Goal: Information Seeking & Learning: Learn about a topic

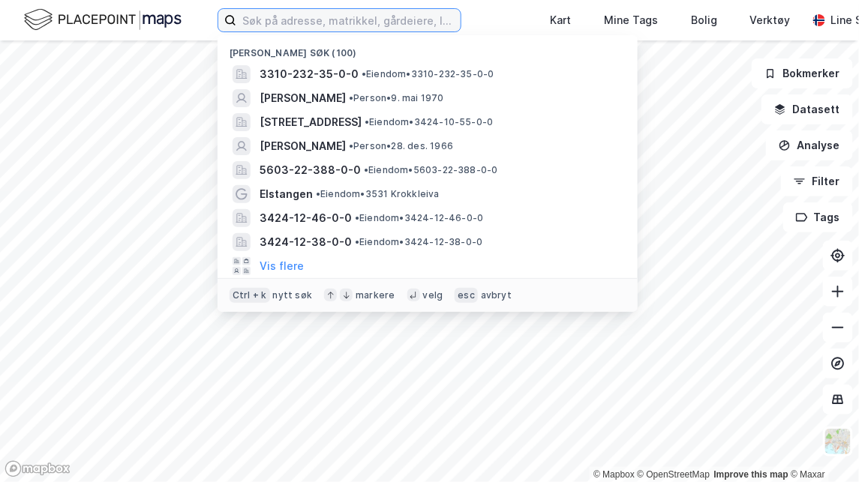
click at [349, 29] on input at bounding box center [348, 20] width 224 height 23
type input "tine SA"
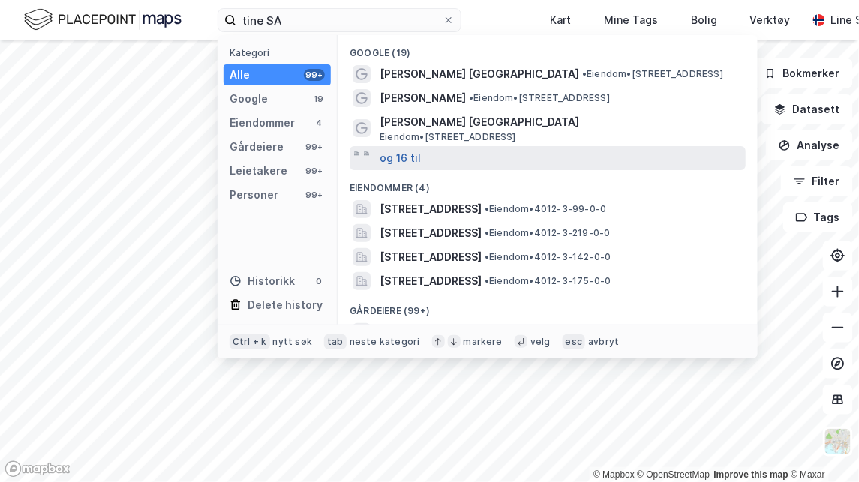
click at [401, 156] on button "og 16 til" at bounding box center [400, 158] width 41 height 18
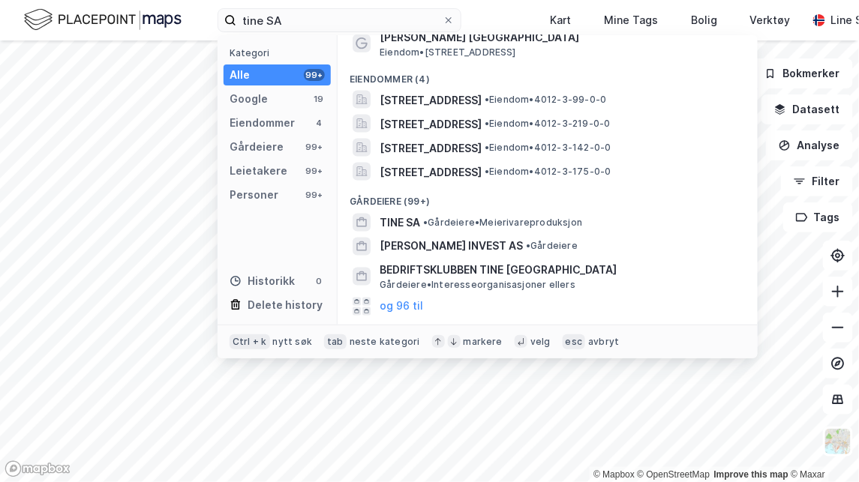
scroll to position [510, 0]
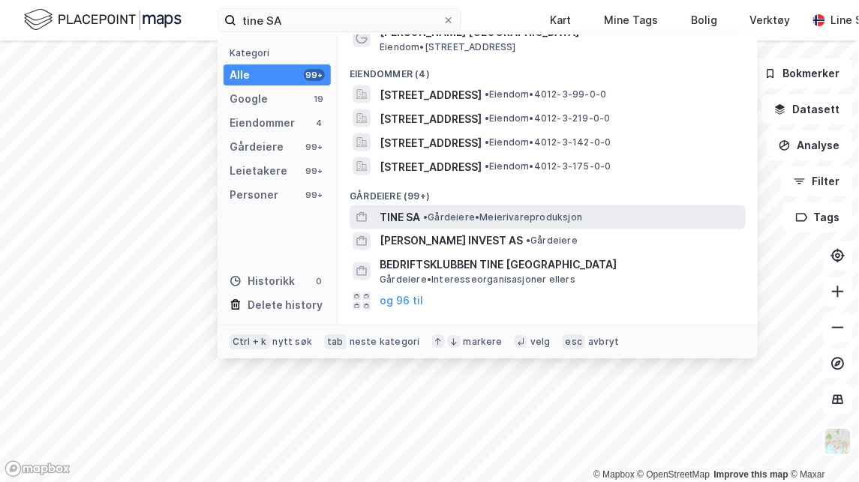
click at [400, 209] on span "TINE SA" at bounding box center [400, 218] width 41 height 18
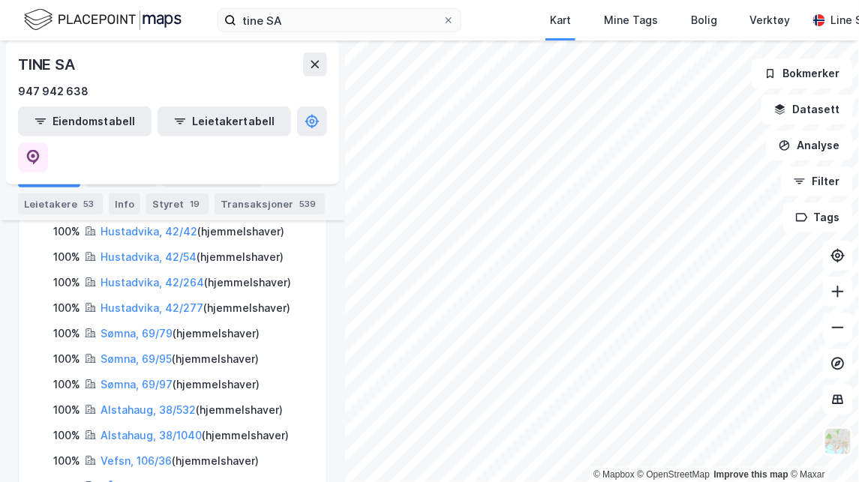
scroll to position [1602, 0]
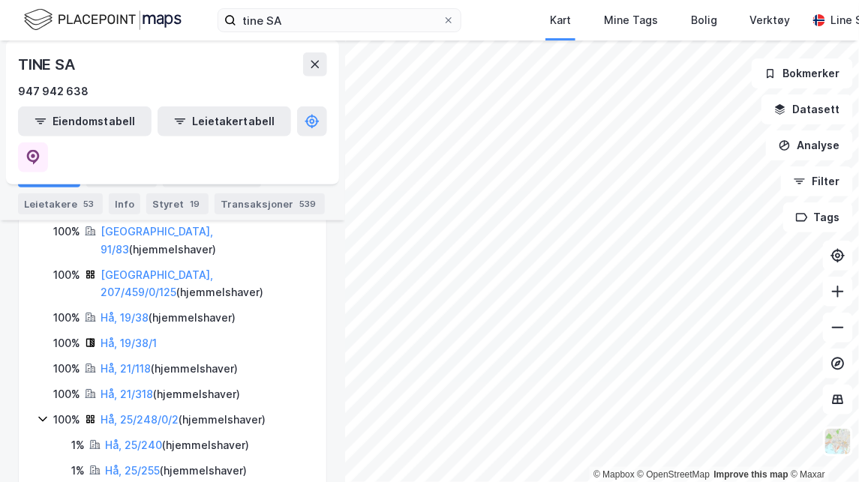
scroll to position [265, 0]
click at [41, 413] on icon at bounding box center [43, 419] width 12 height 12
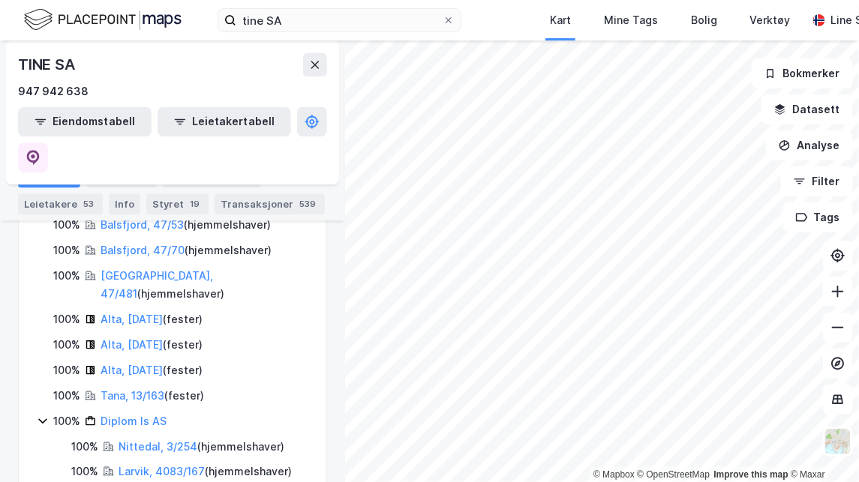
scroll to position [3693, 0]
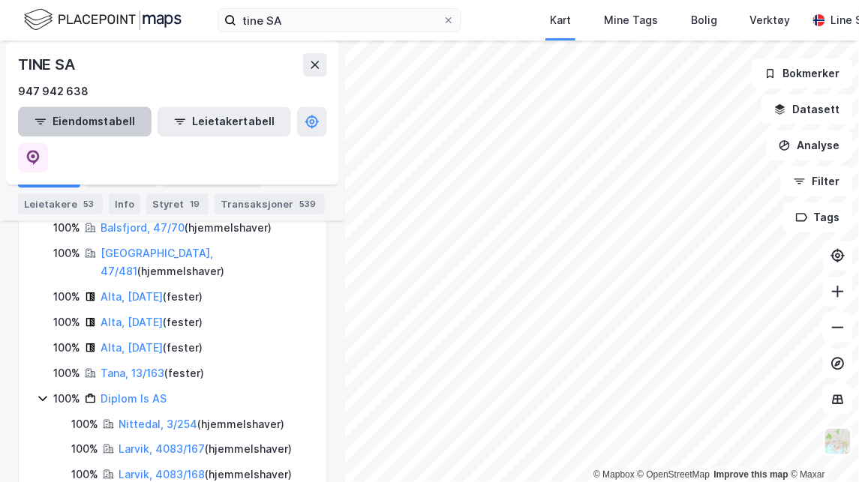
click at [80, 130] on button "Eiendomstabell" at bounding box center [85, 122] width 134 height 30
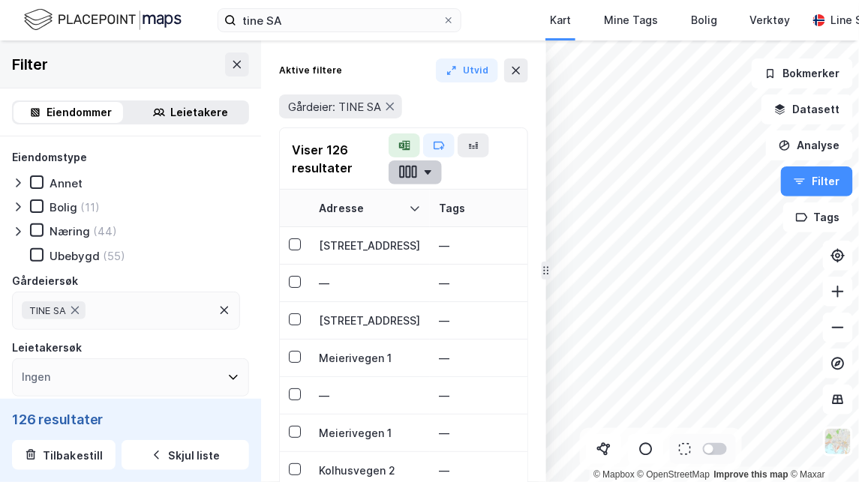
click at [426, 172] on icon "button" at bounding box center [428, 172] width 7 height 5
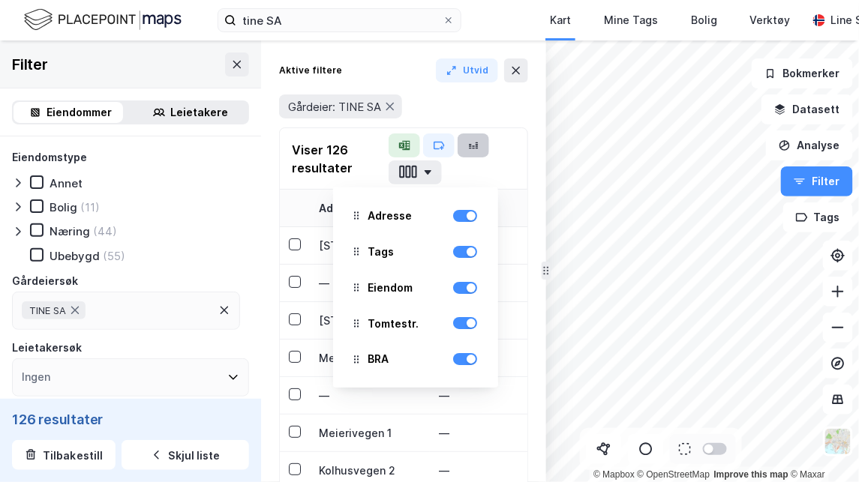
click at [476, 143] on icon "button" at bounding box center [477, 143] width 2 height 0
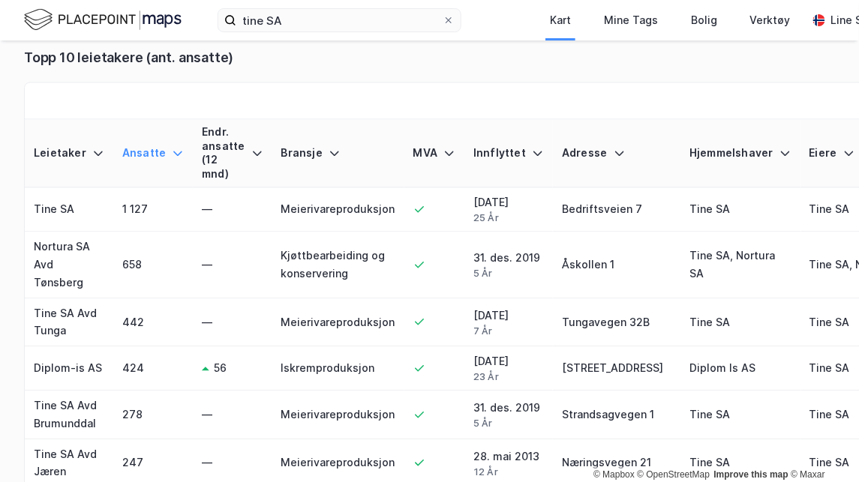
scroll to position [791, 0]
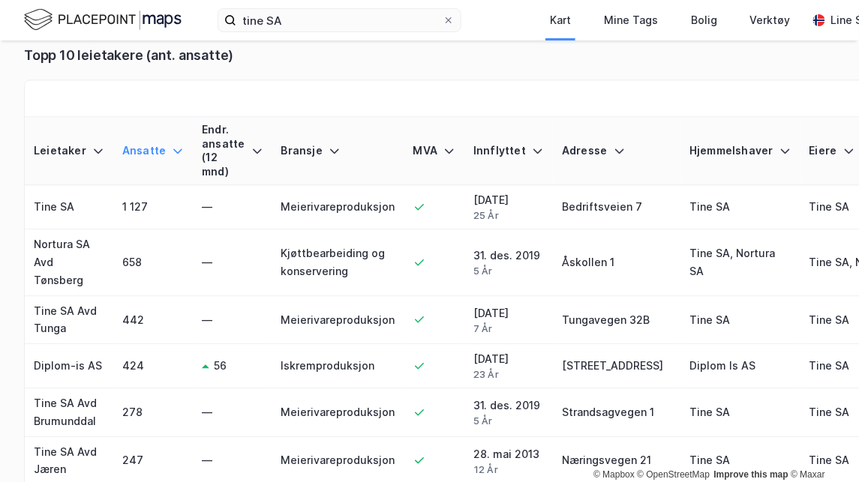
drag, startPoint x: 662, startPoint y: 222, endPoint x: 461, endPoint y: 117, distance: 226.8
click at [464, 117] on th "Innflyttet" at bounding box center [508, 151] width 89 height 69
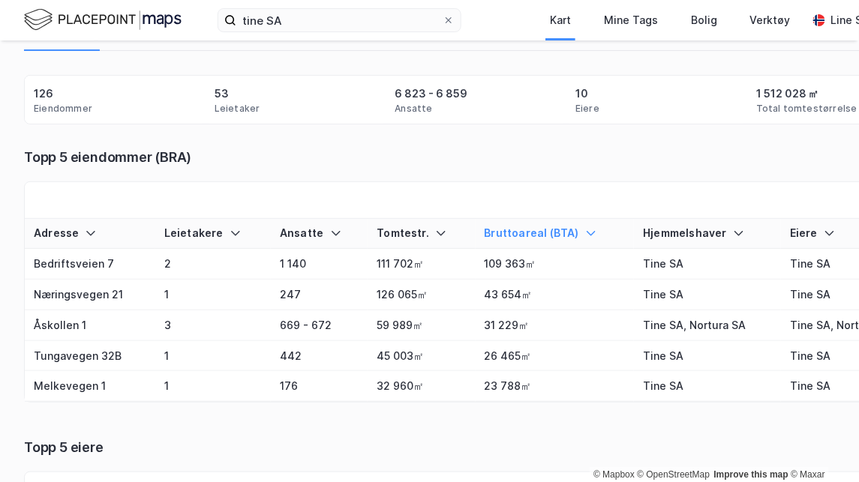
scroll to position [0, 0]
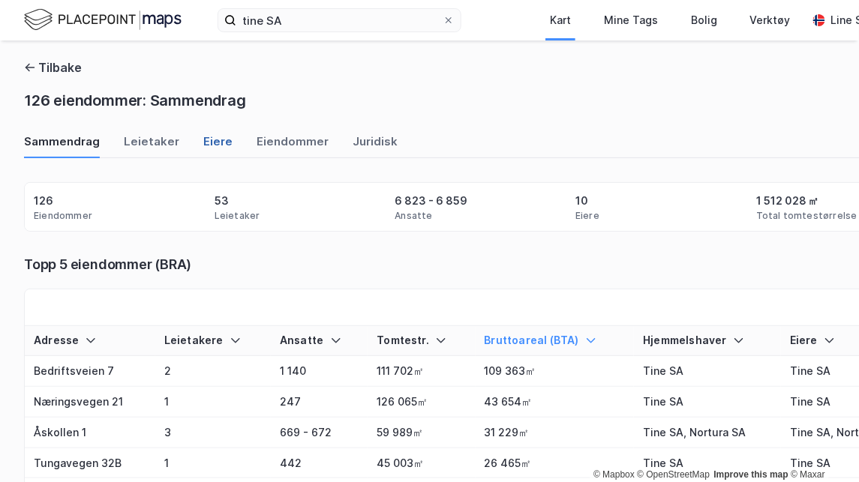
click at [220, 152] on div "Eiere" at bounding box center [217, 146] width 29 height 25
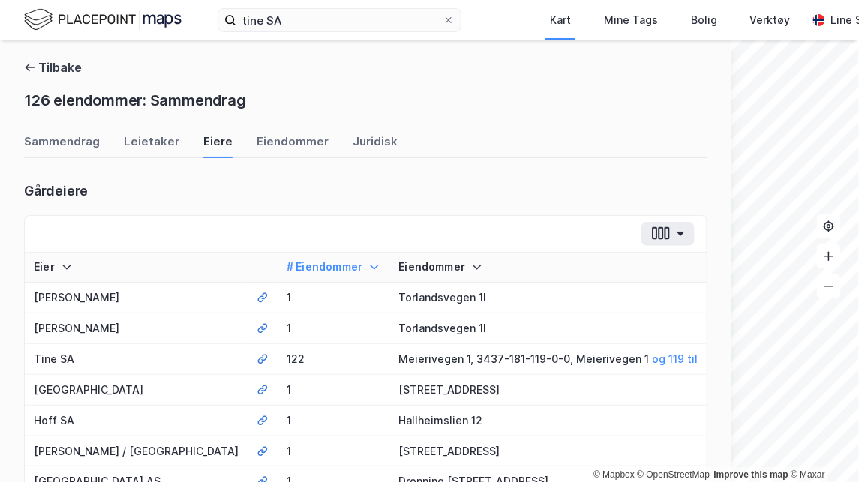
click at [44, 78] on div "Tilbake 126 eiendommer: Sammendrag" at bounding box center [365, 87] width 683 height 57
click at [44, 72] on button "Tilbake" at bounding box center [53, 68] width 58 height 18
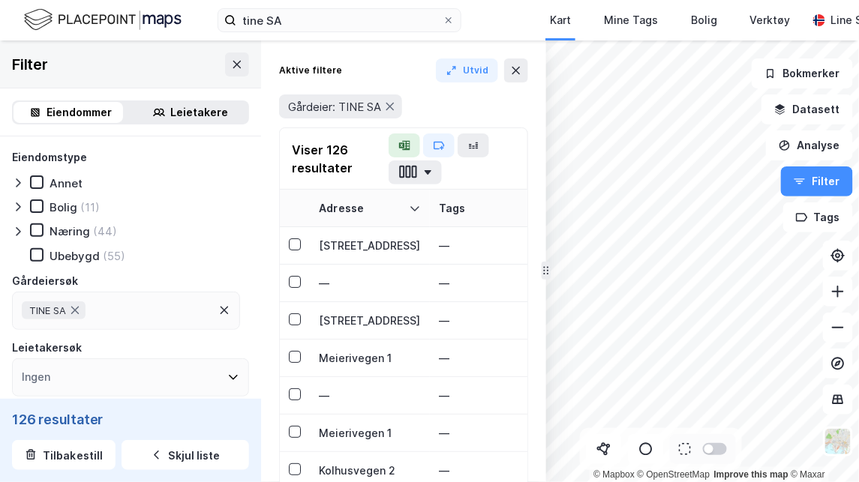
scroll to position [81, 0]
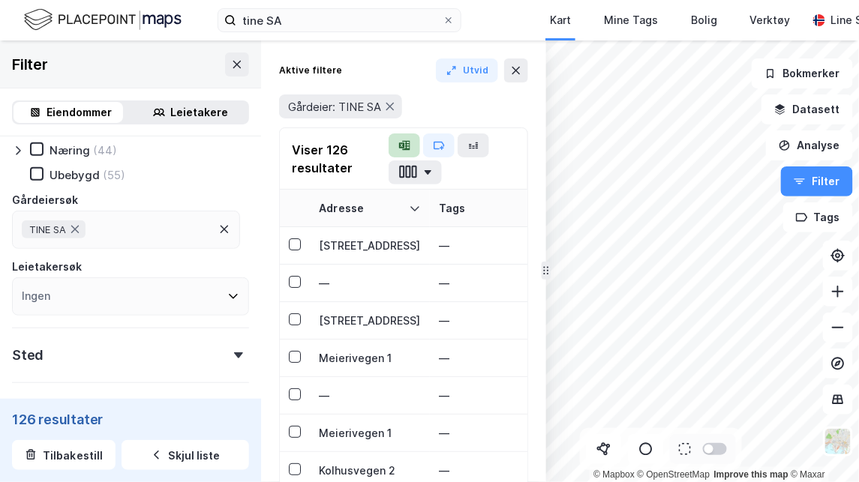
click at [406, 143] on icon "button" at bounding box center [404, 146] width 12 height 12
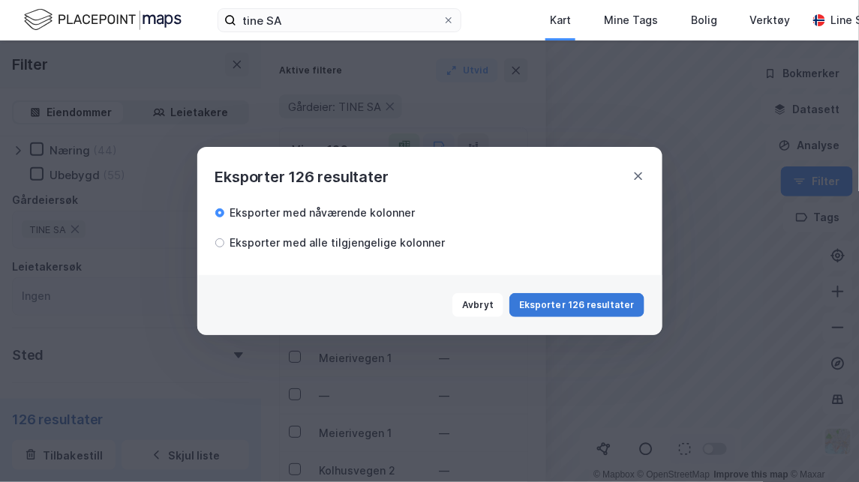
click at [557, 311] on button "Eksporter 126 resultater" at bounding box center [576, 305] width 134 height 24
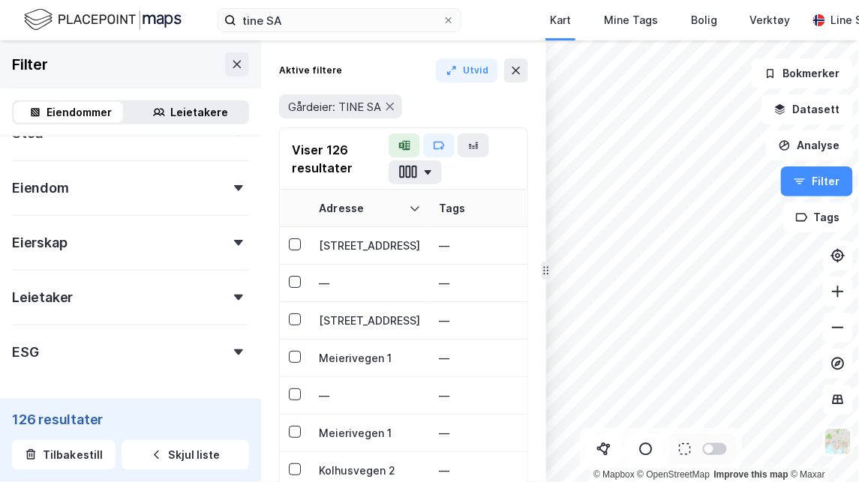
scroll to position [359, 0]
click at [158, 285] on div "ESG" at bounding box center [130, 290] width 237 height 43
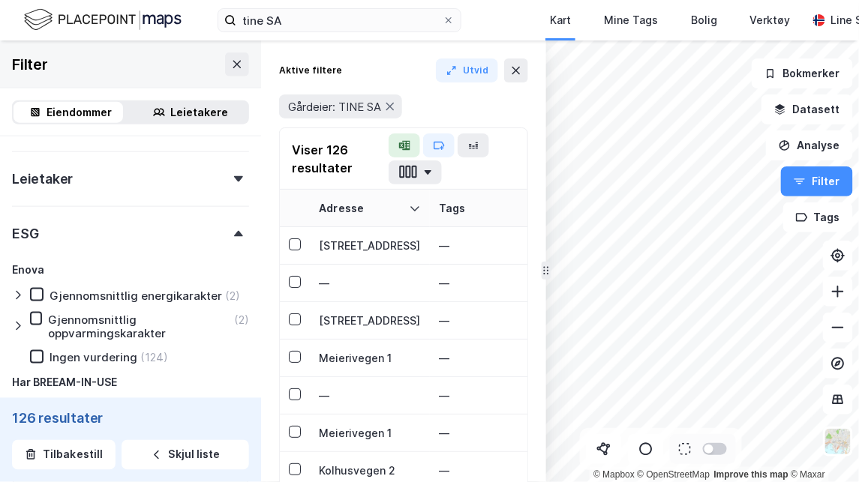
scroll to position [425, 0]
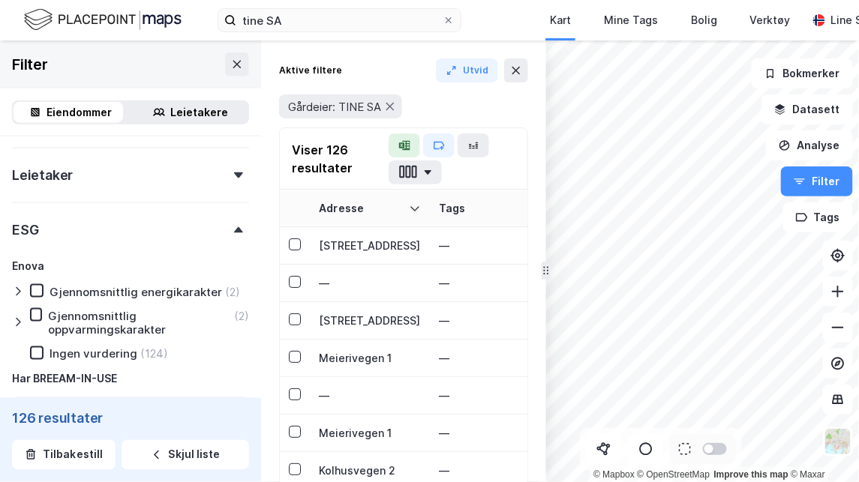
click at [228, 231] on div at bounding box center [238, 230] width 21 height 6
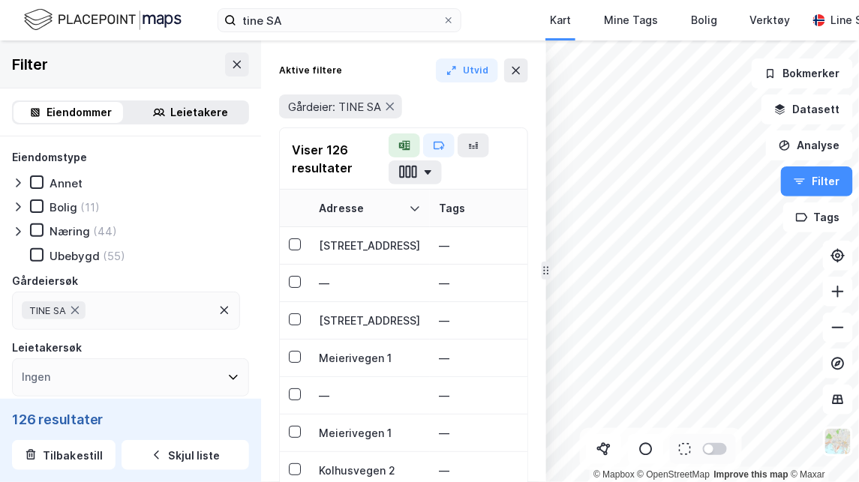
scroll to position [103, 0]
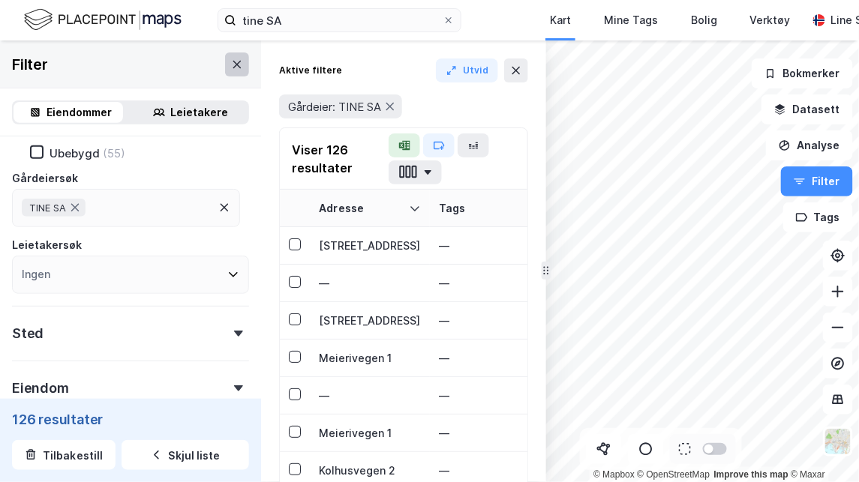
click at [232, 62] on icon at bounding box center [237, 65] width 12 height 12
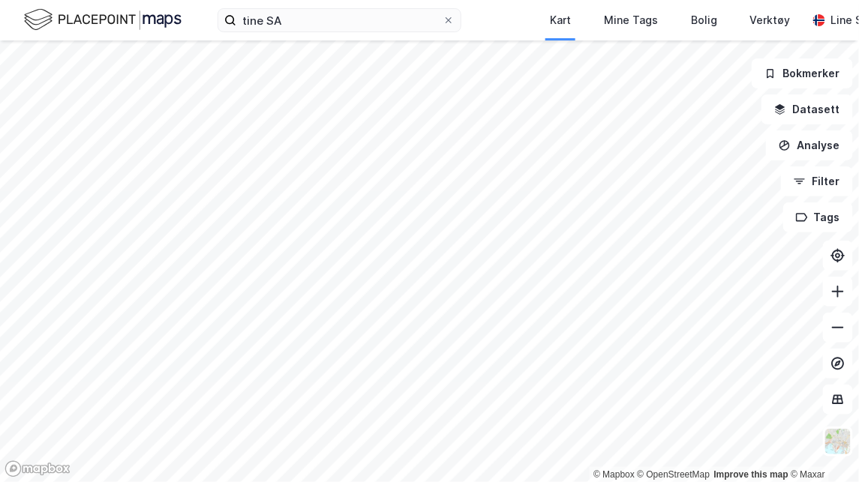
click at [329, 7] on div "tine SA Kart Mine Tags Bolig Verktøy Line Sogn Plassen" at bounding box center [429, 20] width 859 height 41
click at [328, 8] on label "tine SA" at bounding box center [340, 20] width 244 height 24
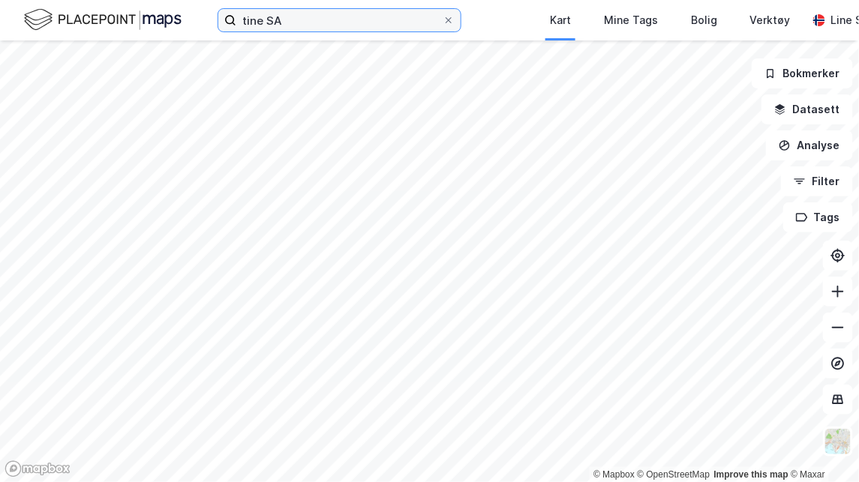
click at [328, 9] on input "tine SA" at bounding box center [339, 20] width 206 height 23
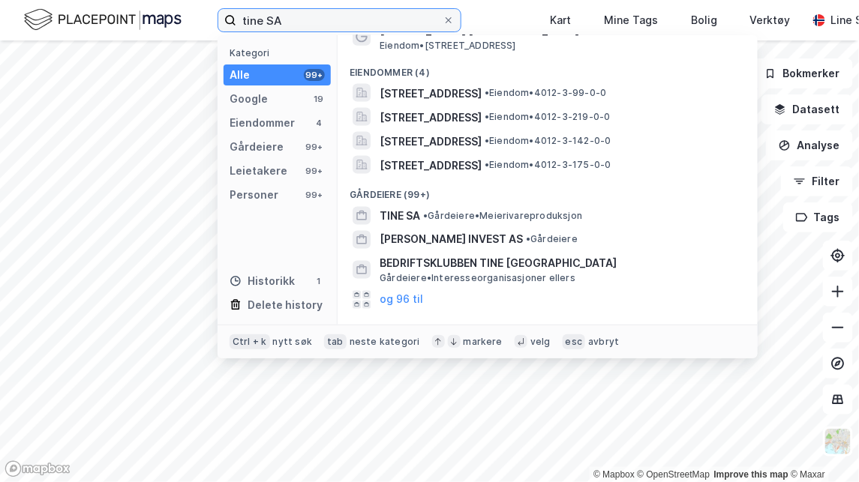
scroll to position [518, 0]
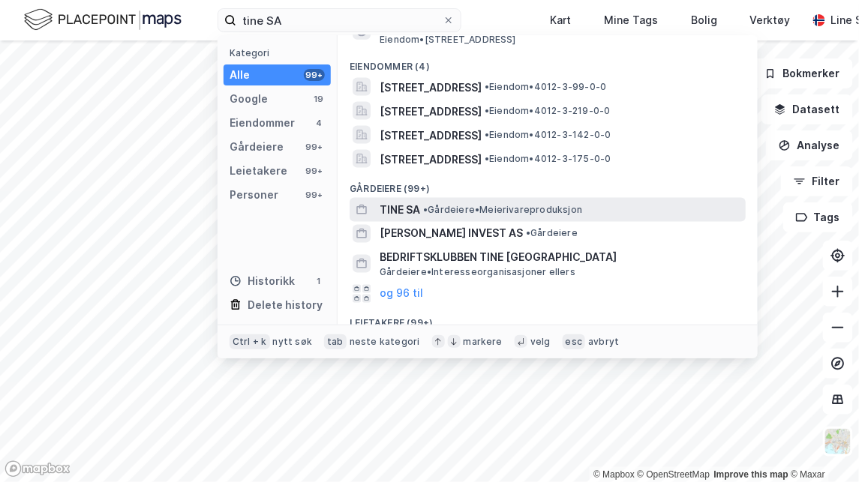
click at [401, 201] on span "TINE SA" at bounding box center [400, 210] width 41 height 18
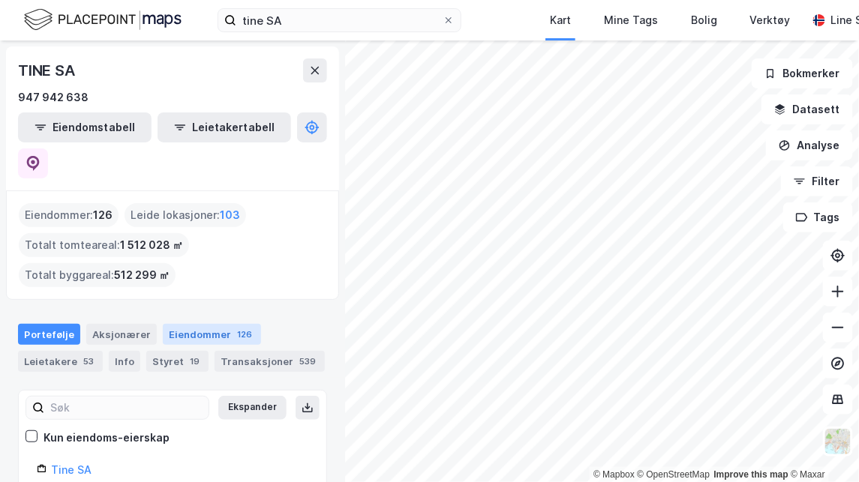
click at [195, 324] on div "Eiendommer 126" at bounding box center [212, 334] width 98 height 21
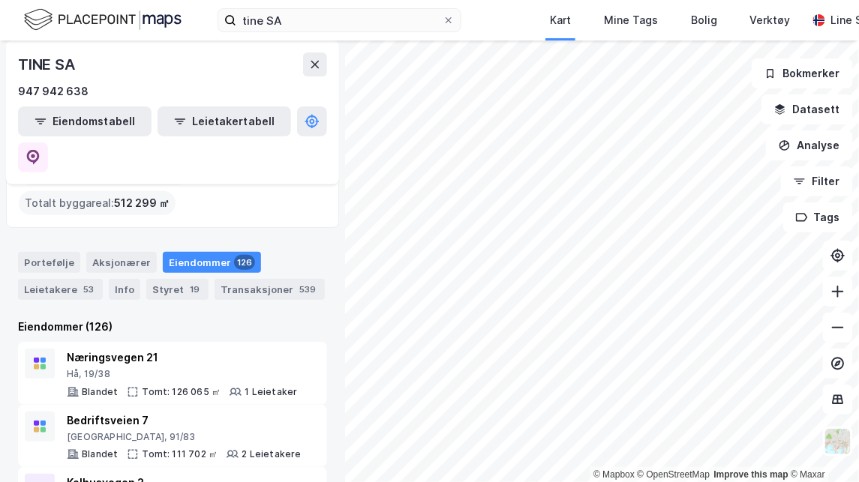
scroll to position [74, 0]
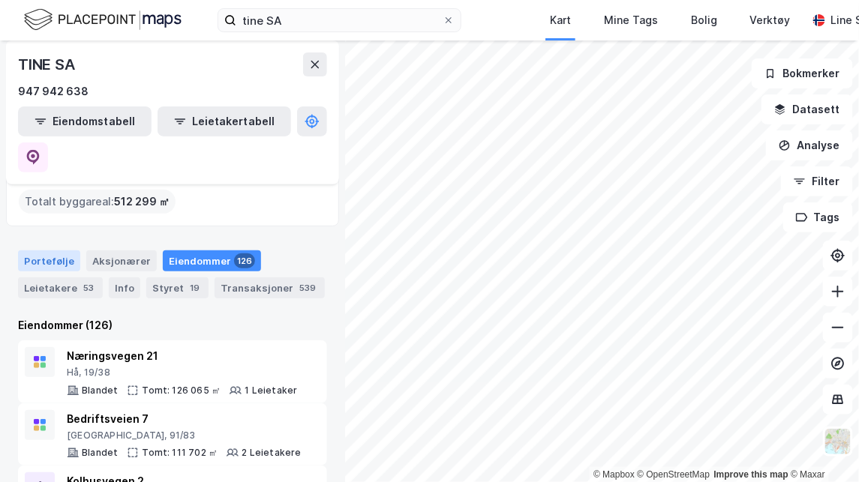
click at [53, 251] on div "Portefølje" at bounding box center [49, 261] width 62 height 21
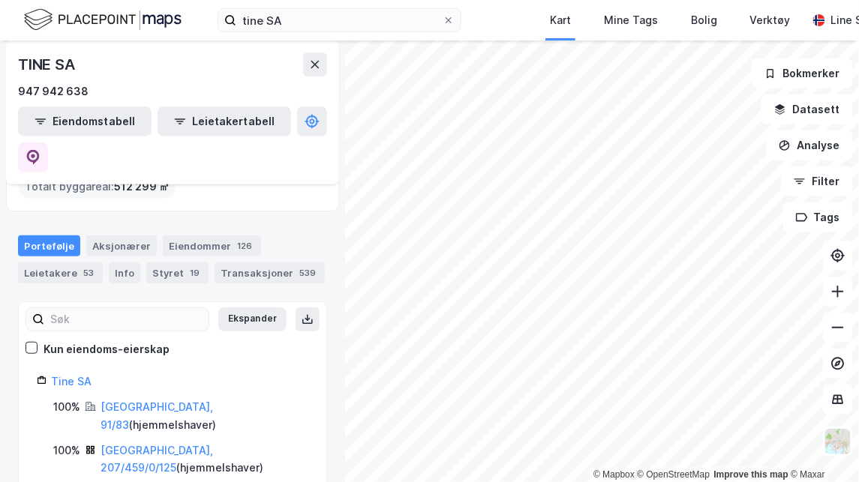
scroll to position [88, 0]
click at [32, 344] on icon at bounding box center [31, 349] width 11 height 11
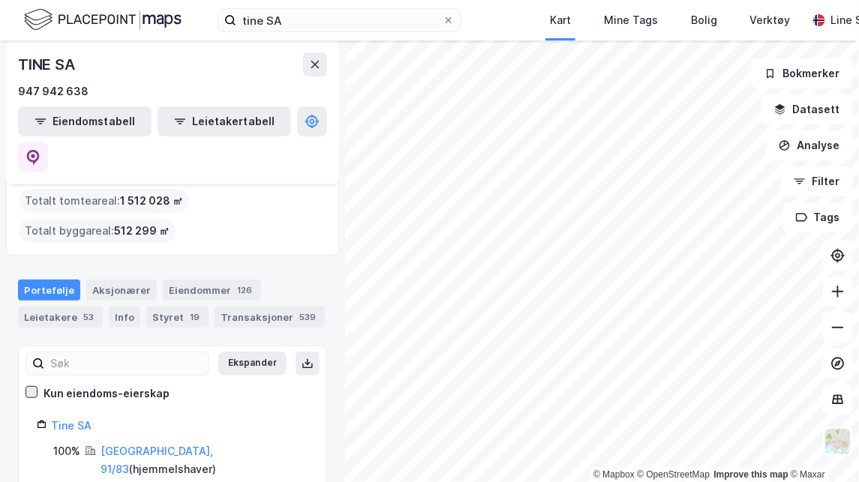
scroll to position [42, 0]
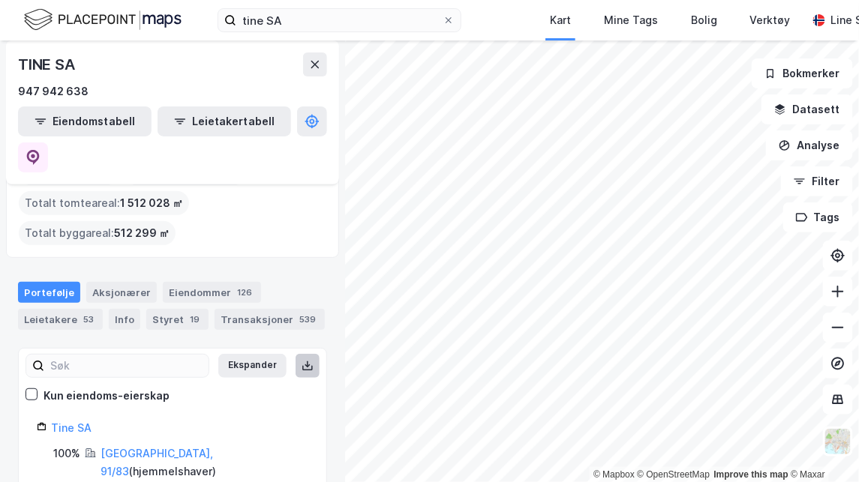
click at [307, 361] on icon at bounding box center [308, 364] width 2 height 7
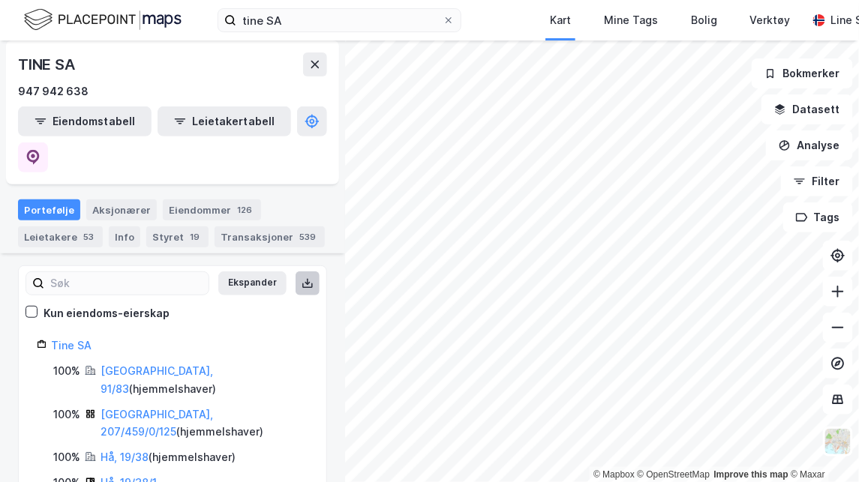
scroll to position [117, 0]
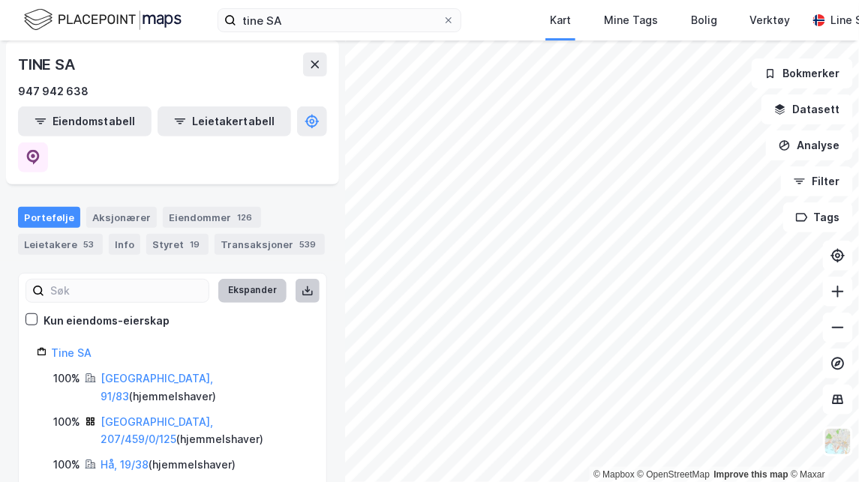
click at [254, 279] on button "Ekspander" at bounding box center [252, 291] width 68 height 24
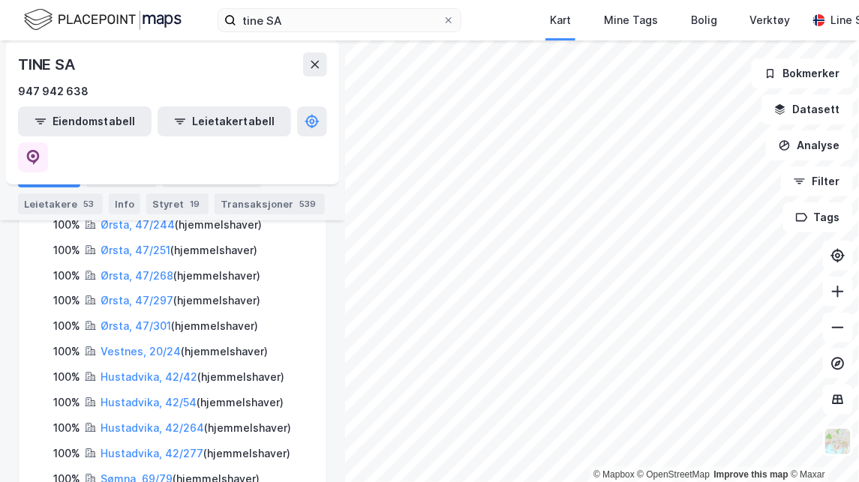
scroll to position [1602, 0]
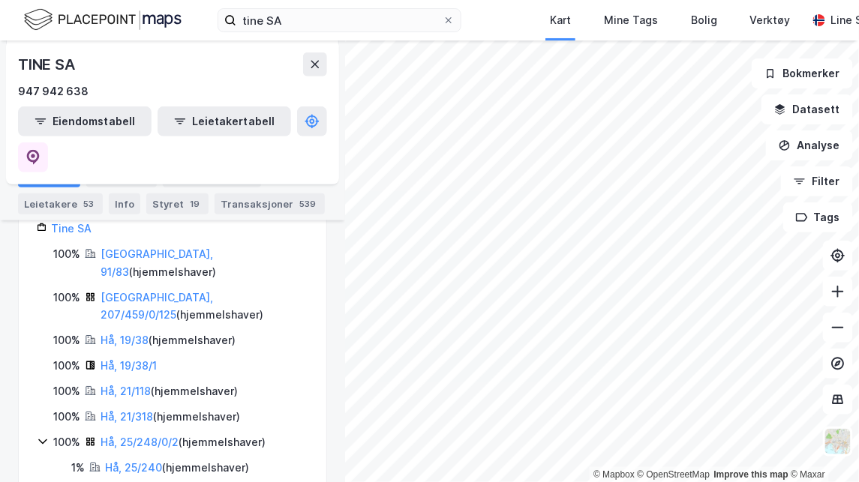
scroll to position [2, 0]
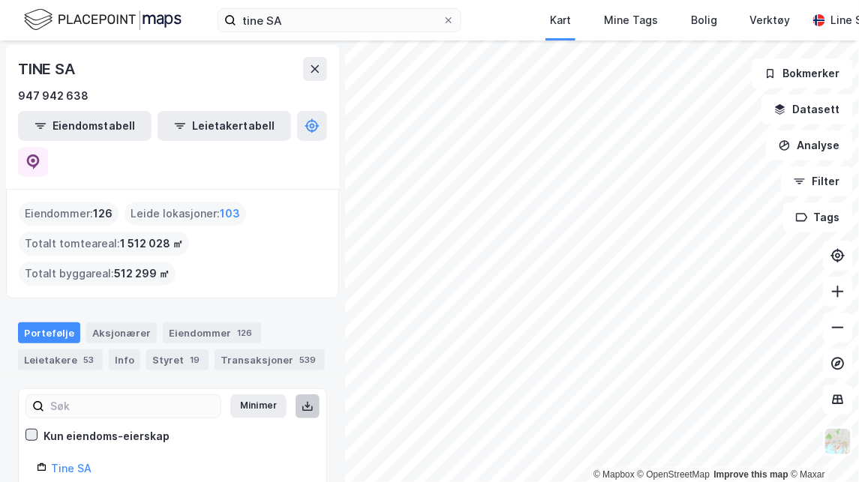
click at [32, 432] on icon at bounding box center [32, 434] width 8 height 5
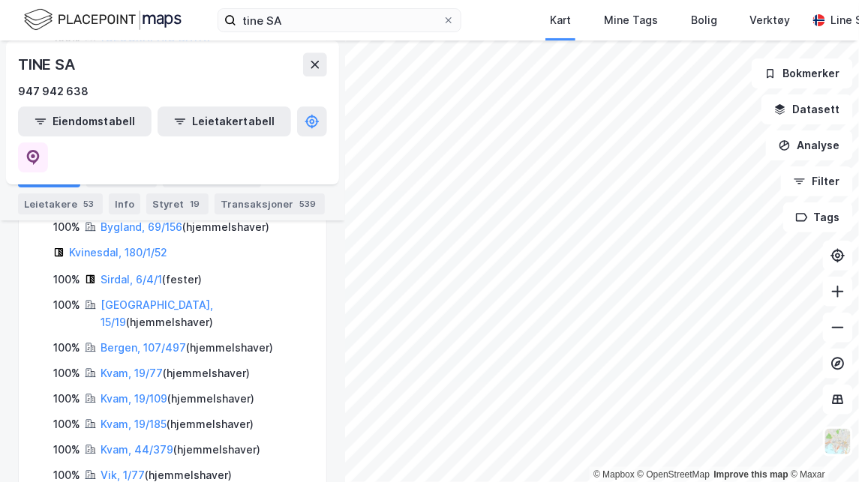
scroll to position [2636, 0]
click at [67, 198] on div "Leietakere 53" at bounding box center [60, 204] width 85 height 21
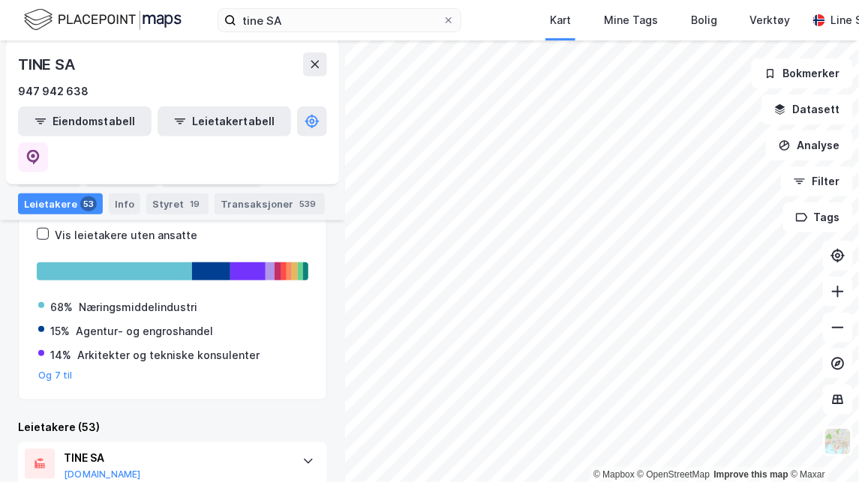
scroll to position [300, 0]
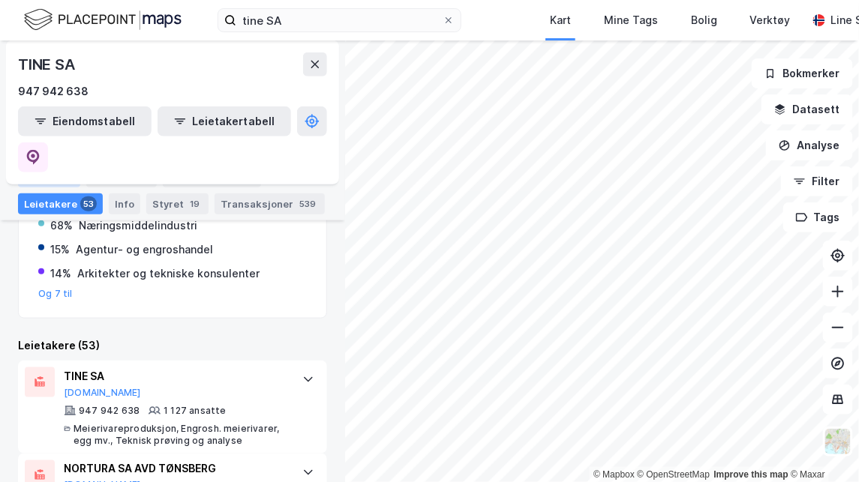
click at [57, 169] on div "Portefølje" at bounding box center [49, 177] width 62 height 21
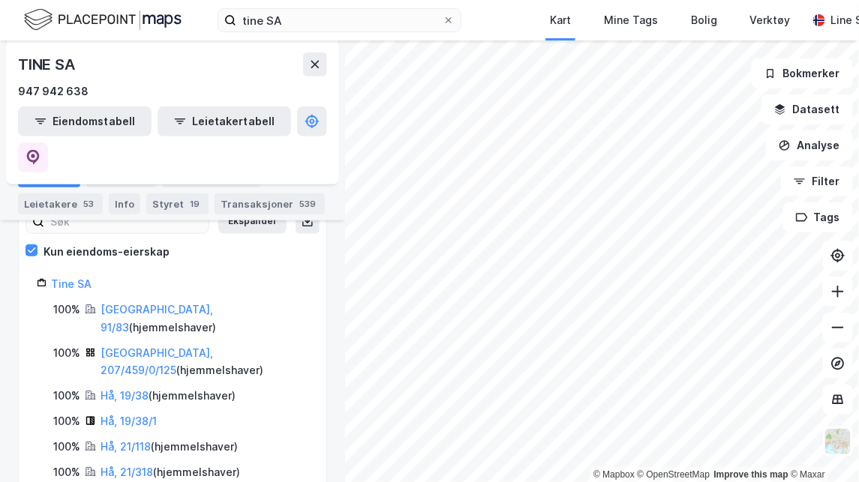
scroll to position [187, 0]
click at [114, 302] on link "[GEOGRAPHIC_DATA], 91/83" at bounding box center [157, 317] width 113 height 31
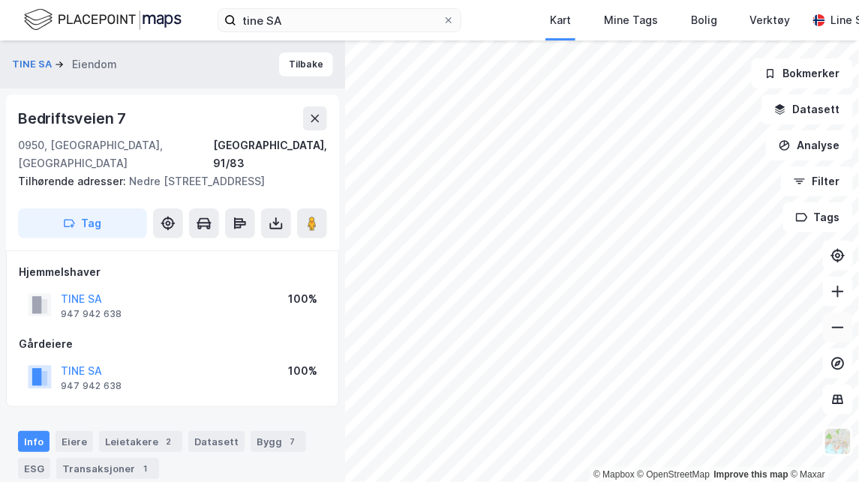
click at [840, 335] on icon at bounding box center [837, 327] width 15 height 15
click at [845, 296] on icon at bounding box center [837, 291] width 15 height 15
click at [125, 458] on div "Transaksjoner 1" at bounding box center [107, 468] width 103 height 21
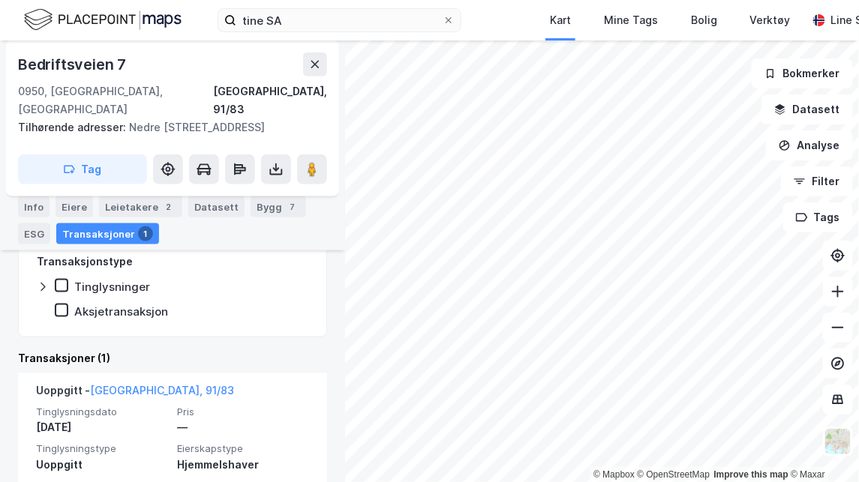
scroll to position [387, 0]
